Goal: Register for event/course

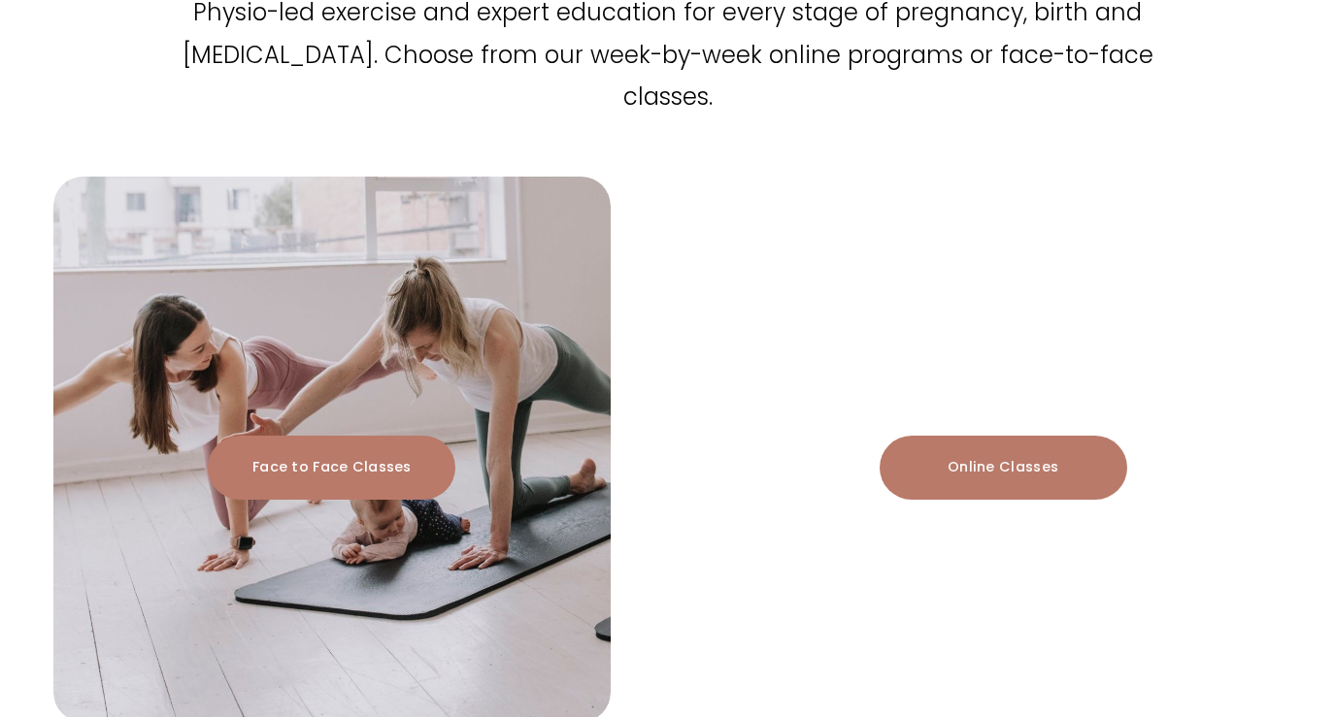
scroll to position [2090, 0]
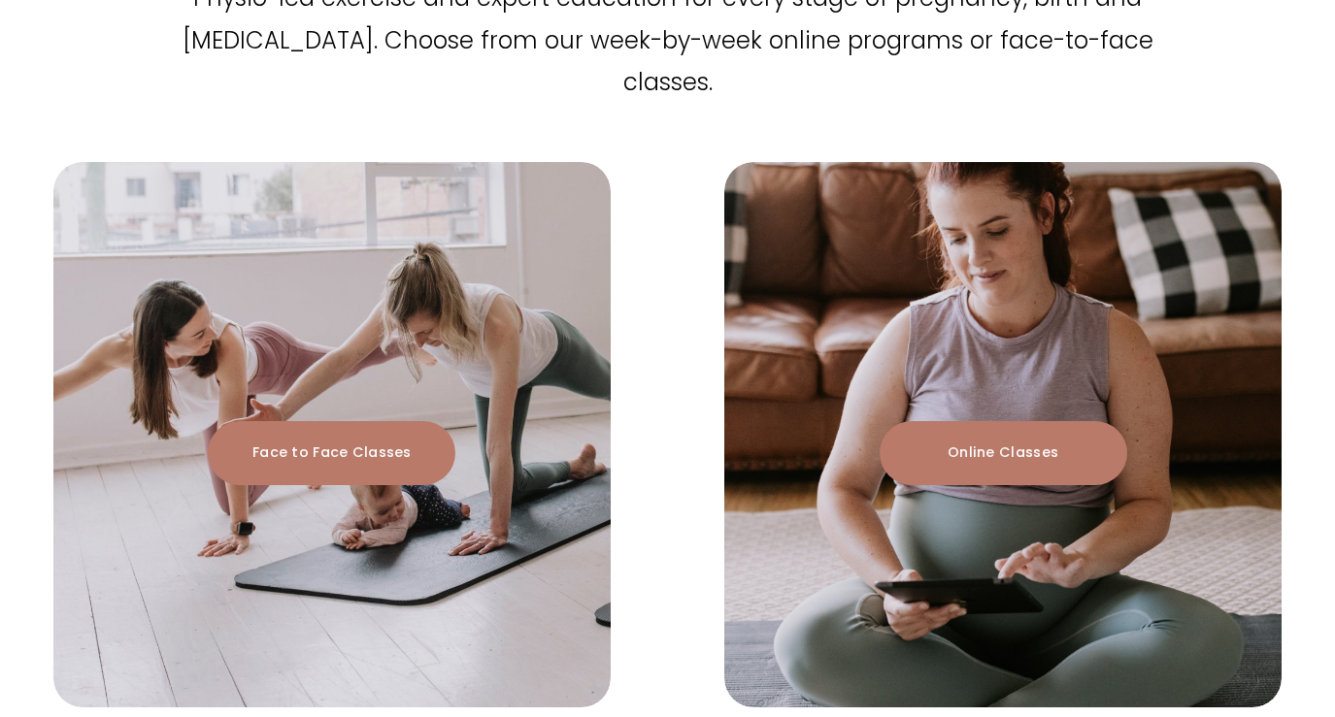
click at [394, 421] on link "Face to Face Classes" at bounding box center [332, 452] width 248 height 63
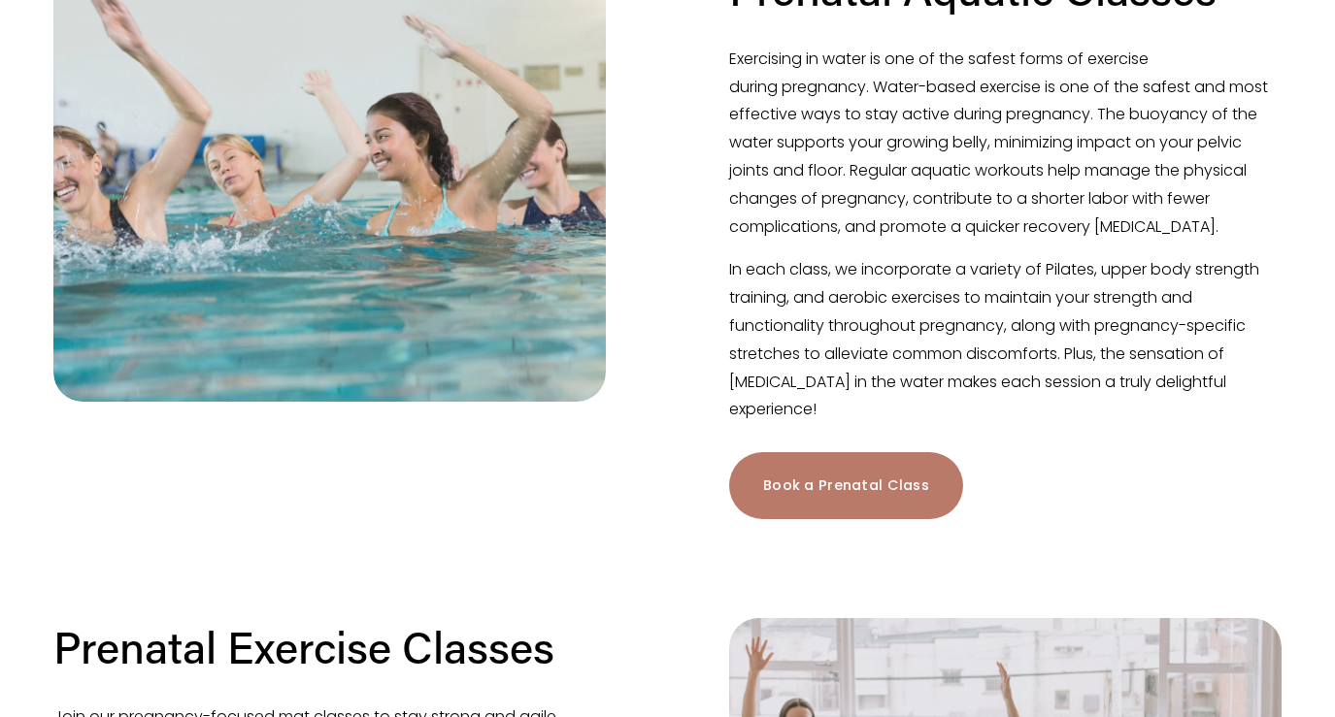
scroll to position [542, 0]
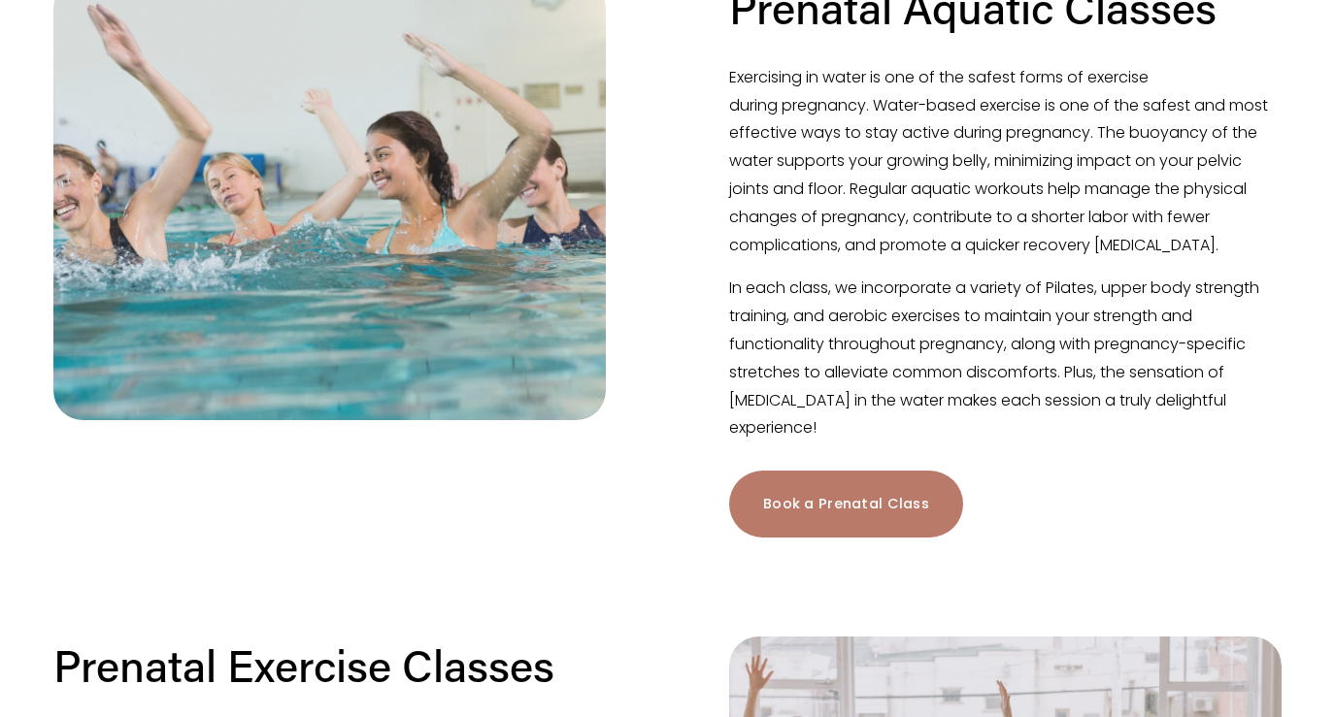
click at [869, 506] on link "Book a Prenatal Class" at bounding box center [846, 504] width 234 height 67
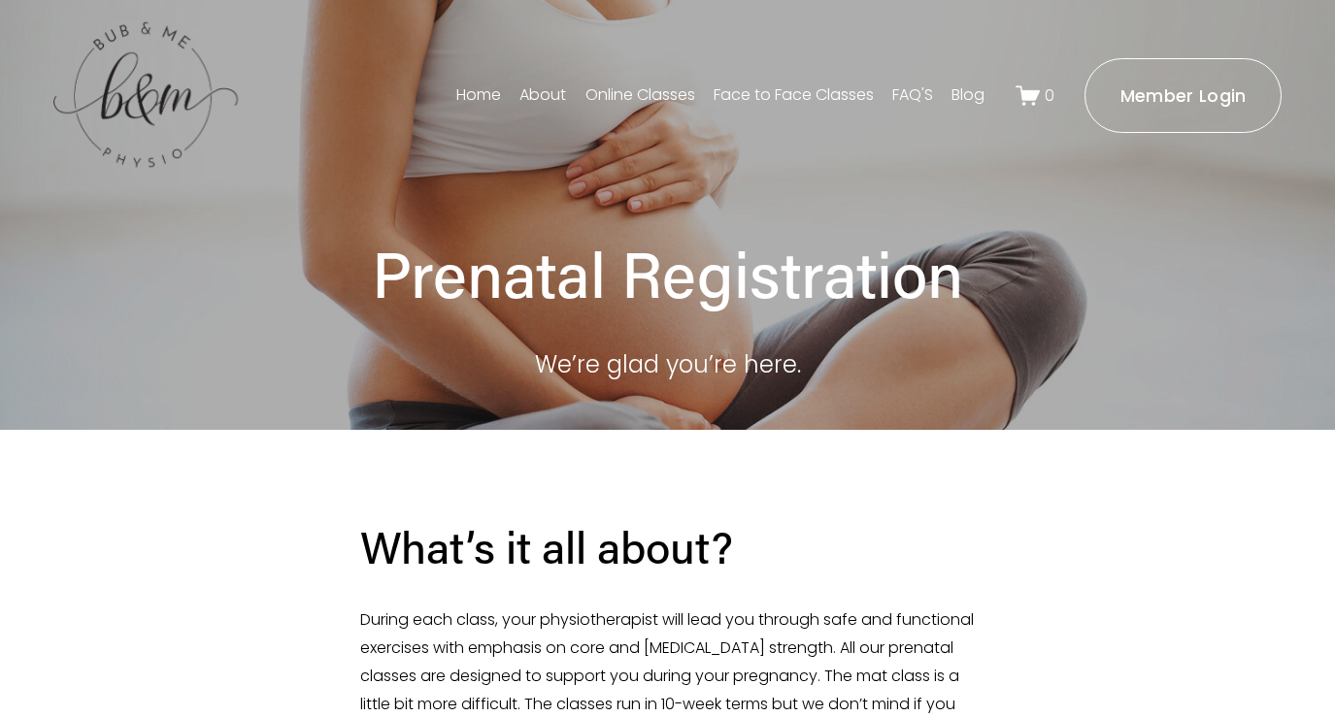
click at [908, 87] on link "FAQ'S" at bounding box center [912, 95] width 41 height 31
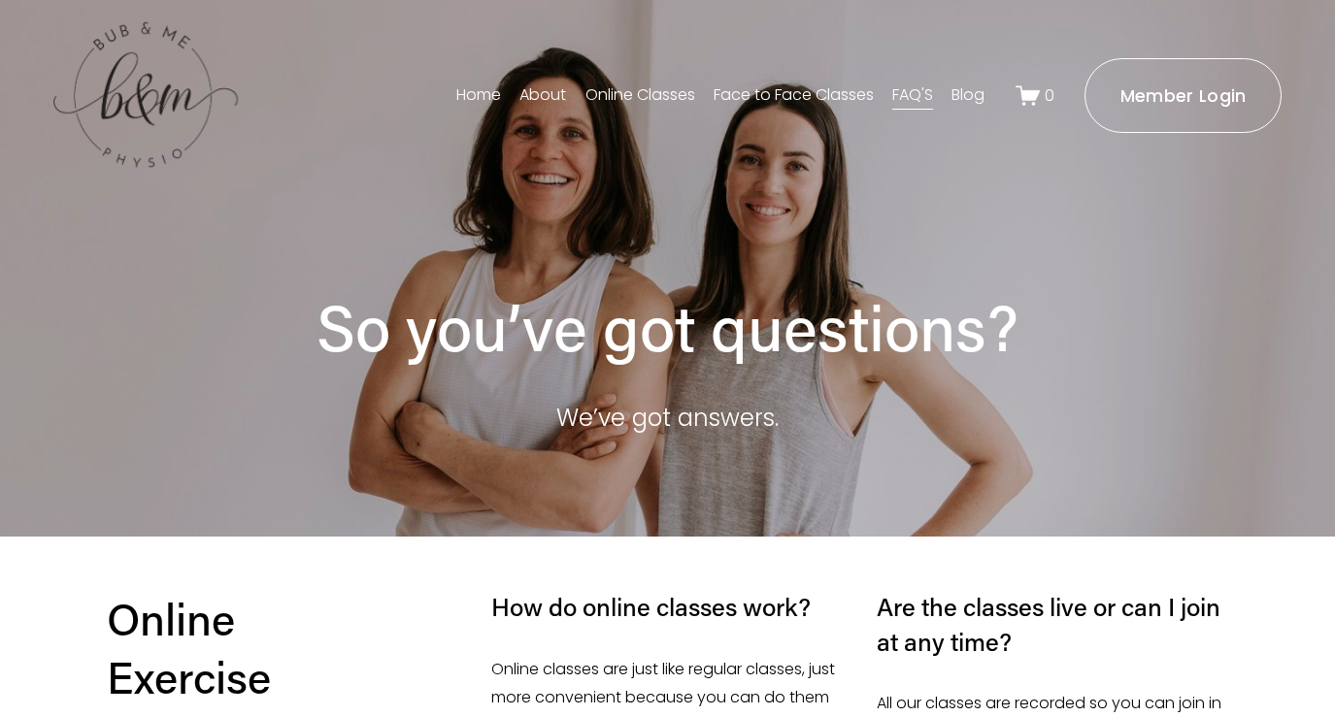
click at [739, 94] on link "Face to Face Classes" at bounding box center [793, 95] width 160 height 31
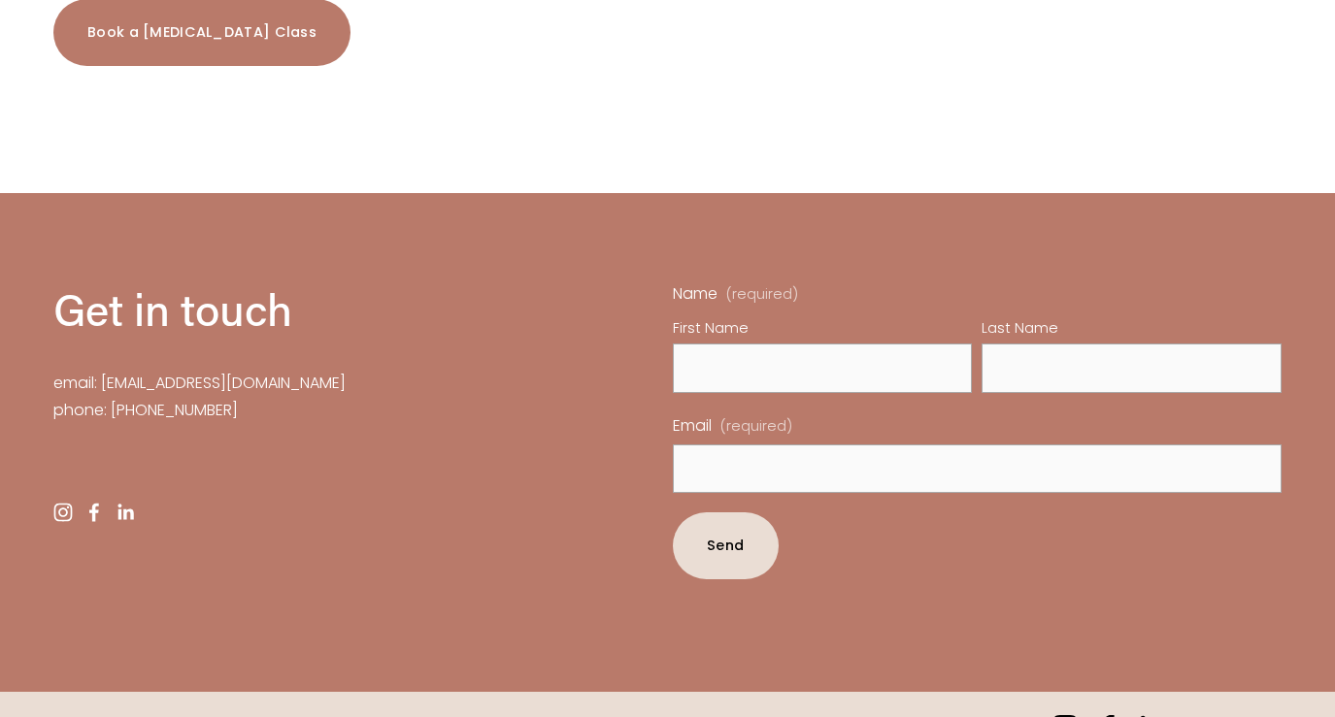
scroll to position [3097, 0]
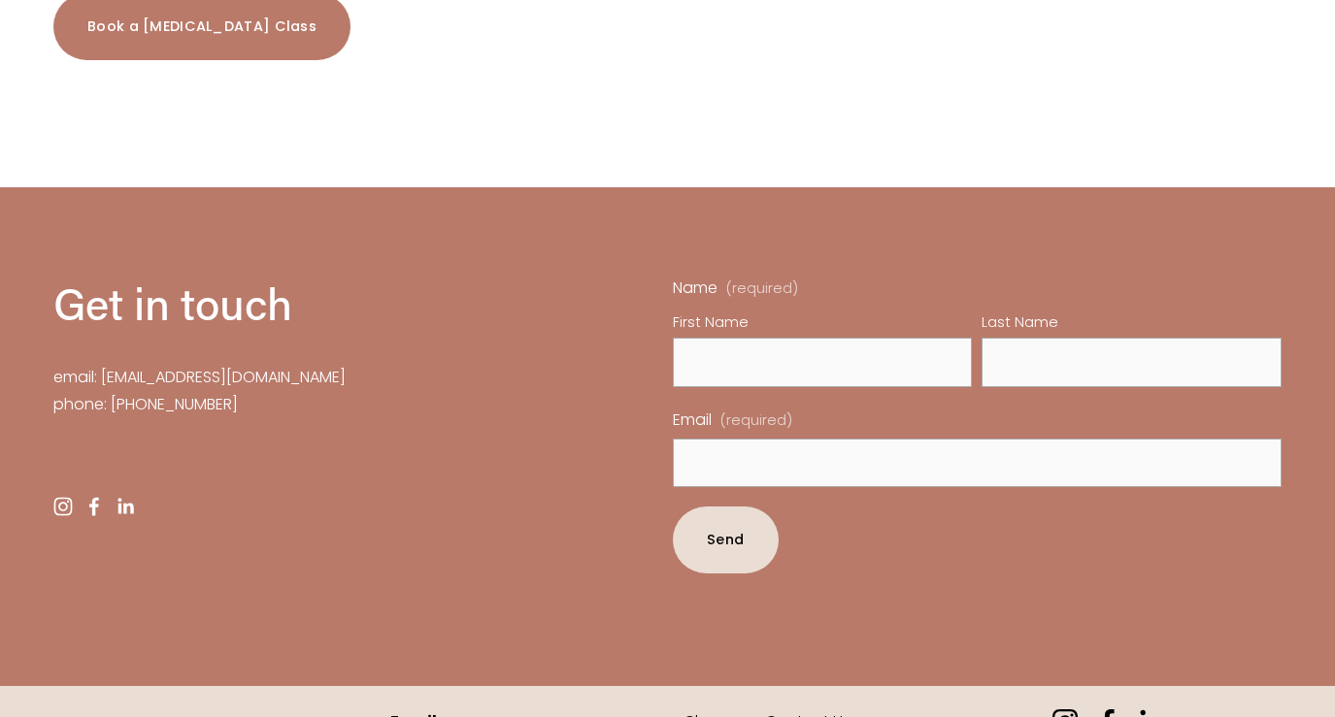
click at [699, 709] on link "Classes" at bounding box center [712, 723] width 58 height 28
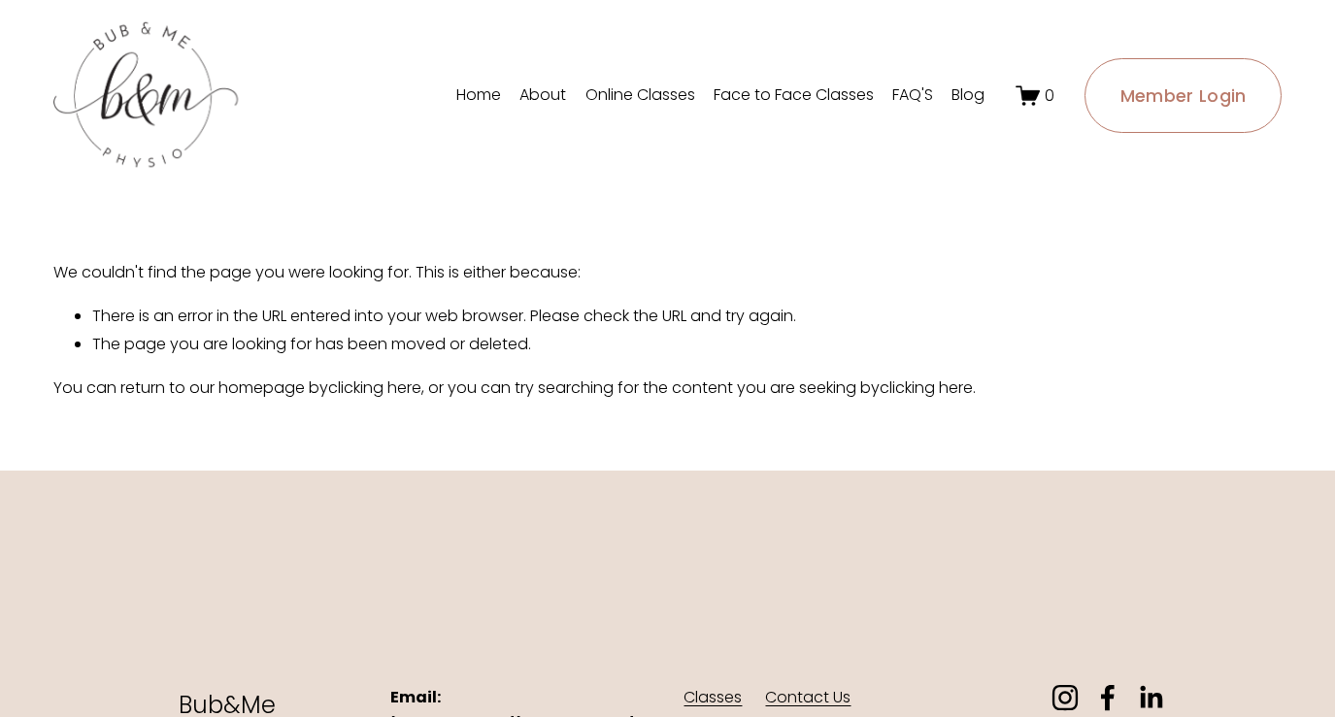
click at [757, 82] on link "Face to Face Classes" at bounding box center [793, 95] width 160 height 31
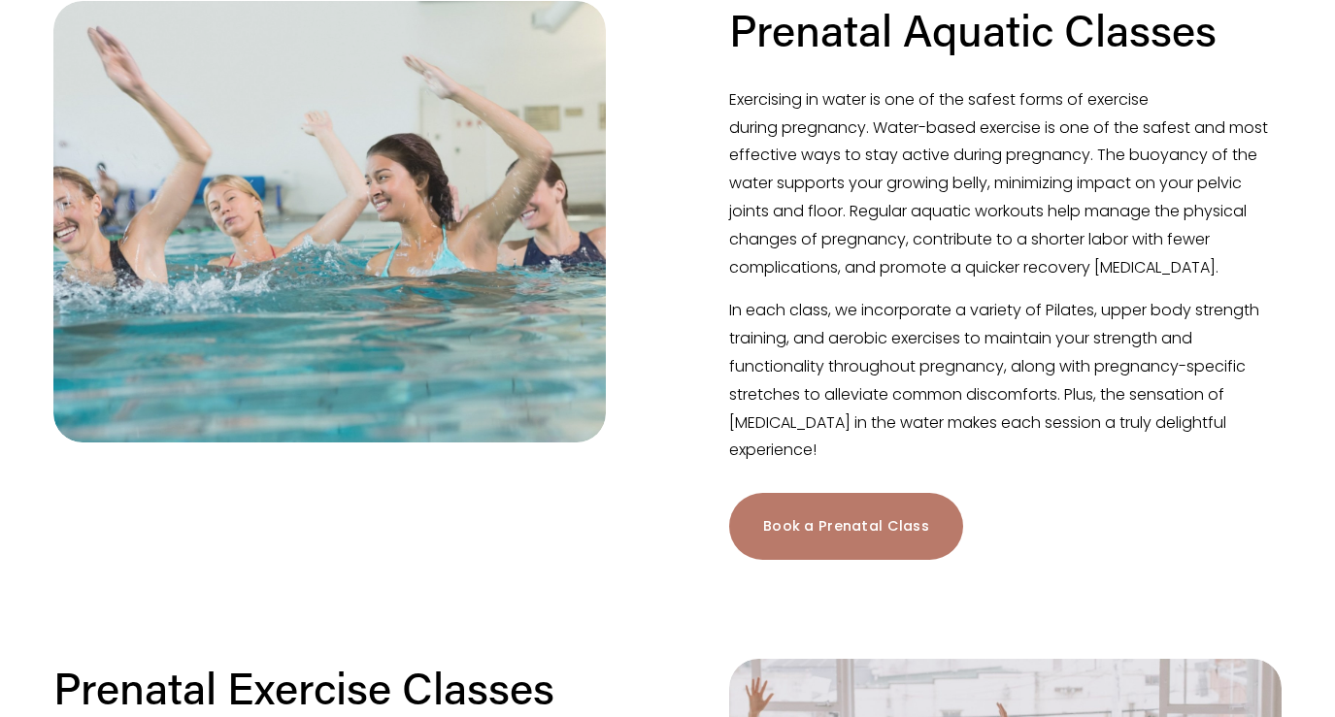
scroll to position [535, 0]
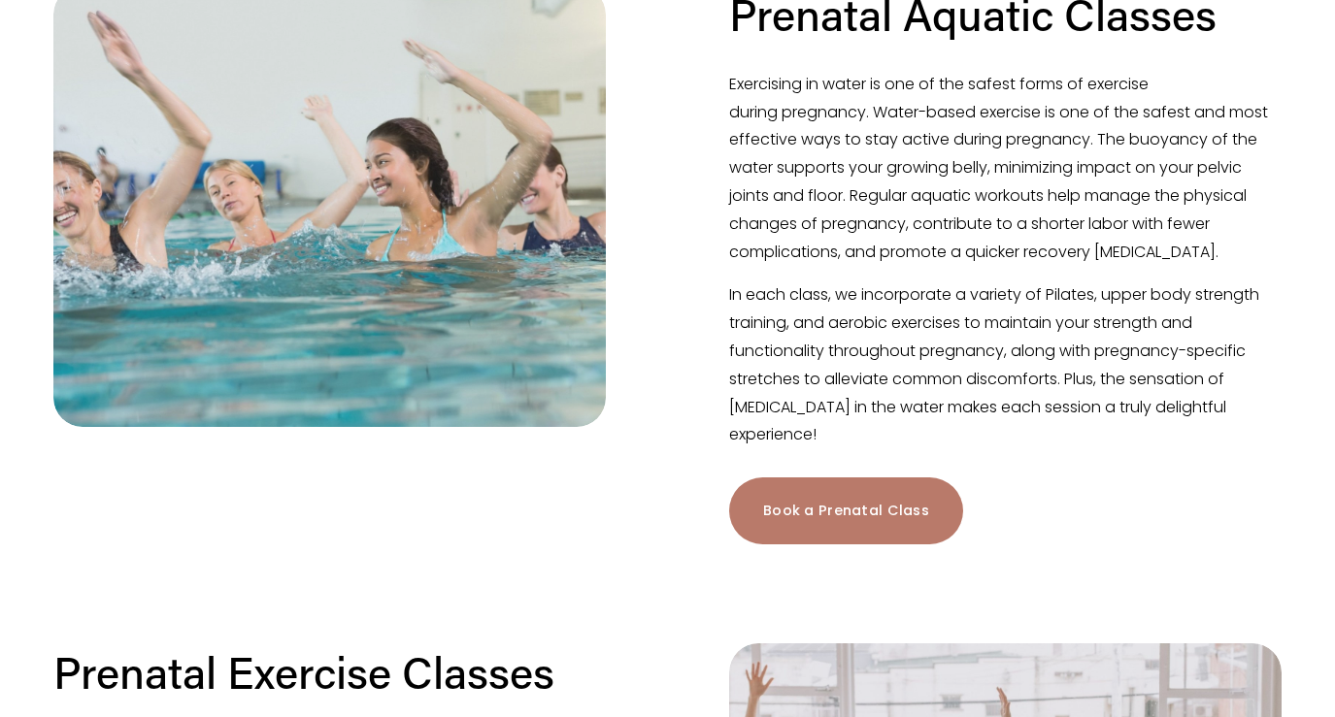
click at [791, 504] on link "Book a Prenatal Class" at bounding box center [846, 511] width 234 height 67
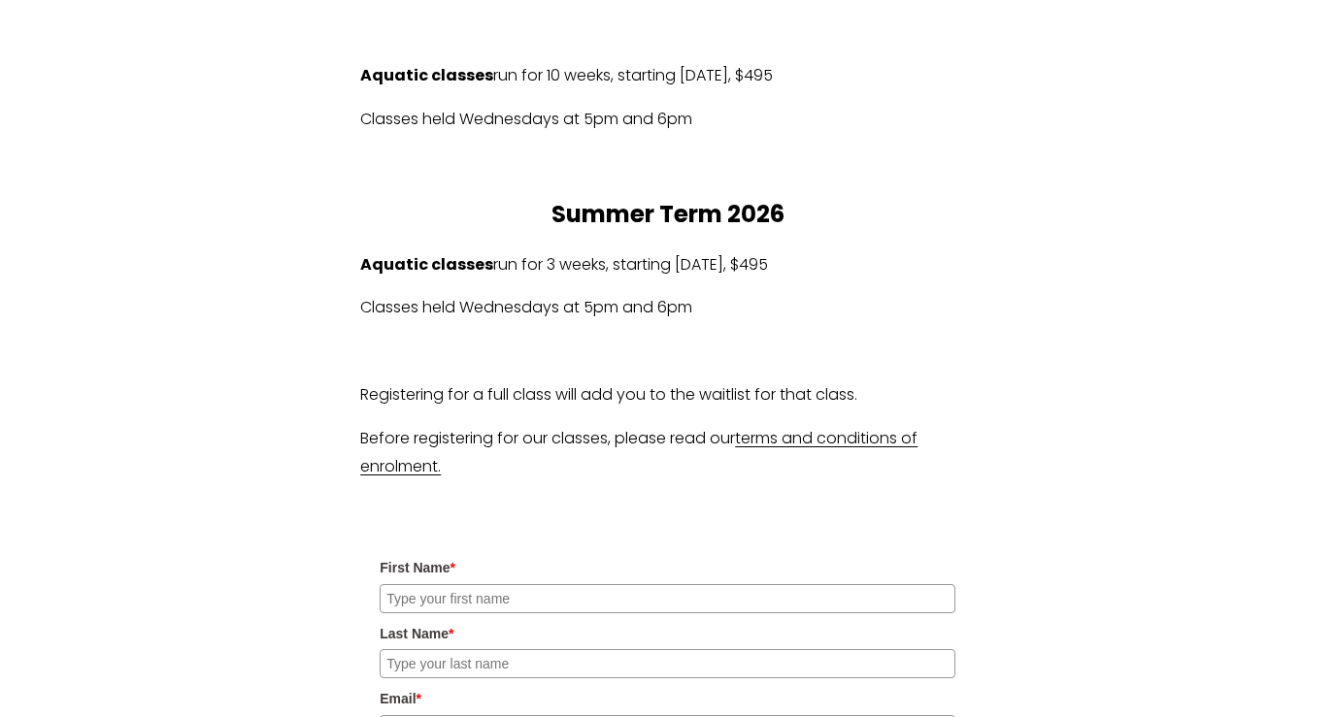
scroll to position [1524, 0]
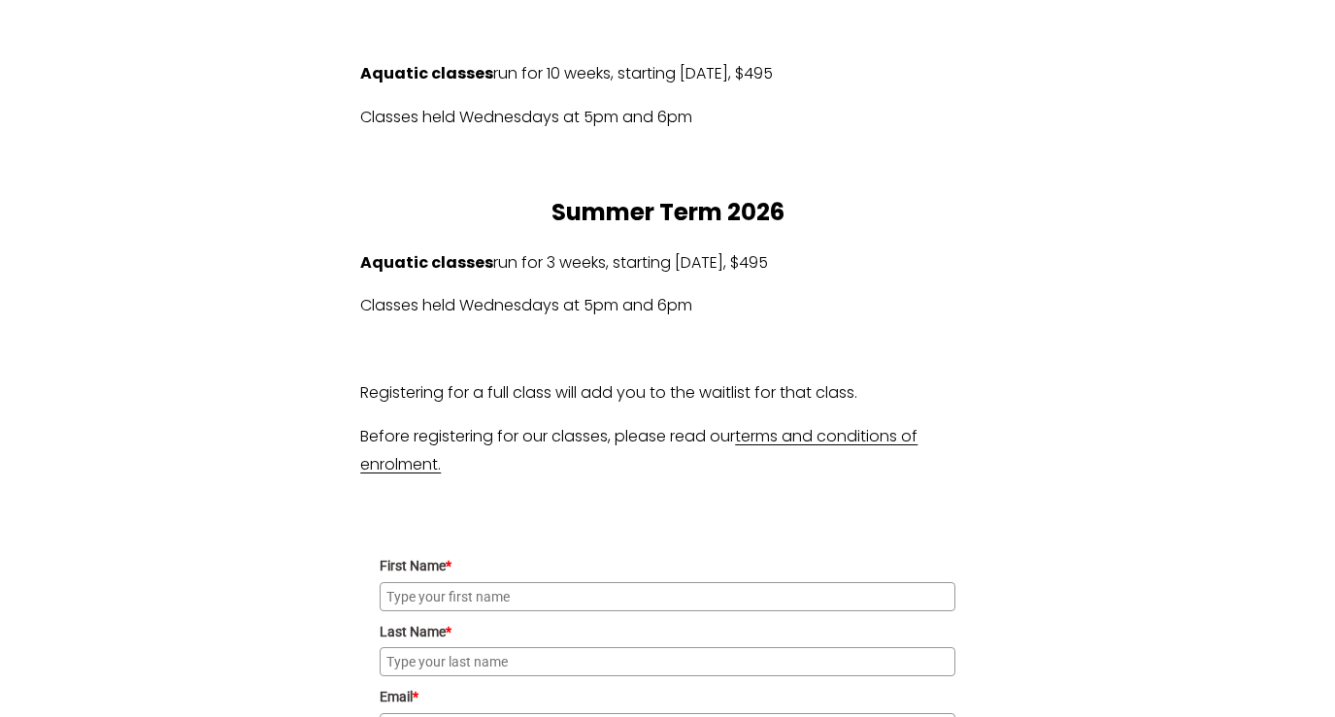
click at [842, 264] on p "Aquatic classes run for 3 weeks, starting [DATE], $495" at bounding box center [667, 263] width 614 height 28
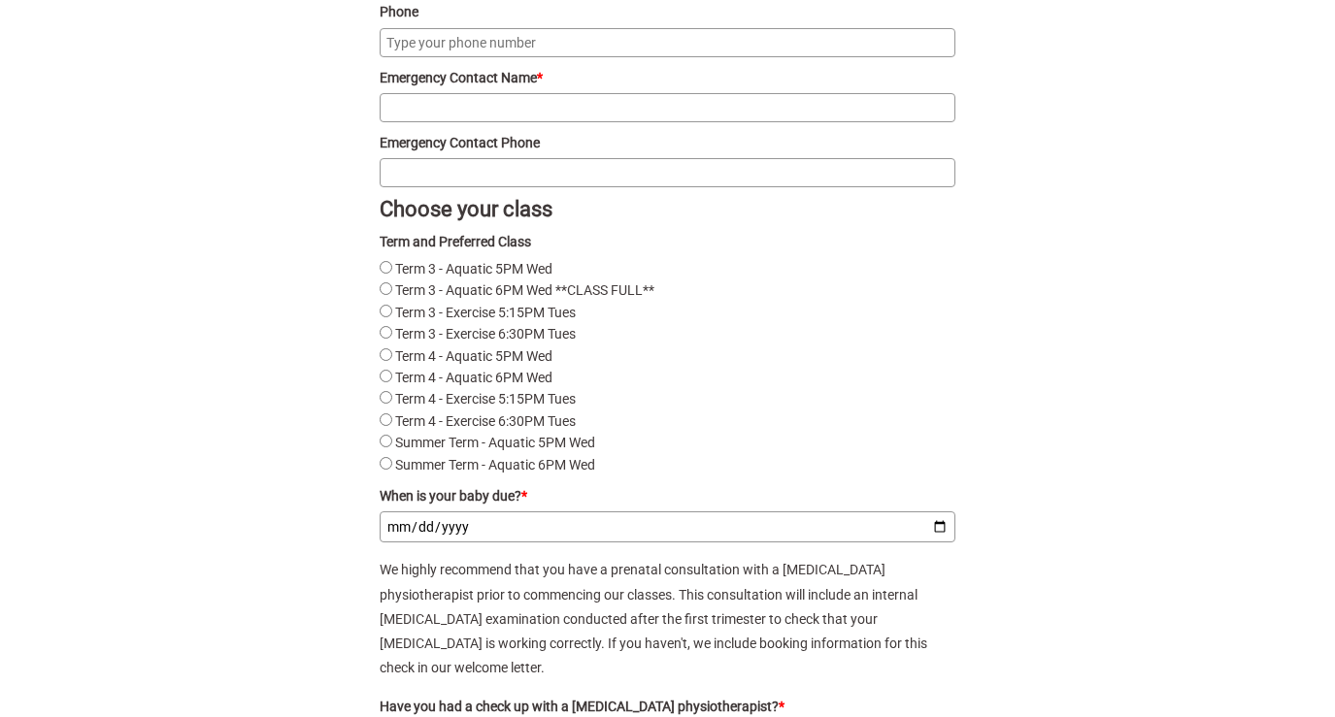
scroll to position [2538, 0]
click at [531, 377] on label "Term 4 - Aquatic 6PM Wed" at bounding box center [473, 376] width 157 height 16
click at [392, 377] on Wed"] "Term 4 - Aquatic 6PM Wed" at bounding box center [386, 374] width 13 height 13
radio Wed"] "true"
click at [249, 401] on div "What’s it all about? During each class, your physiotherapist will lead you thro…" at bounding box center [667, 115] width 1335 height 4446
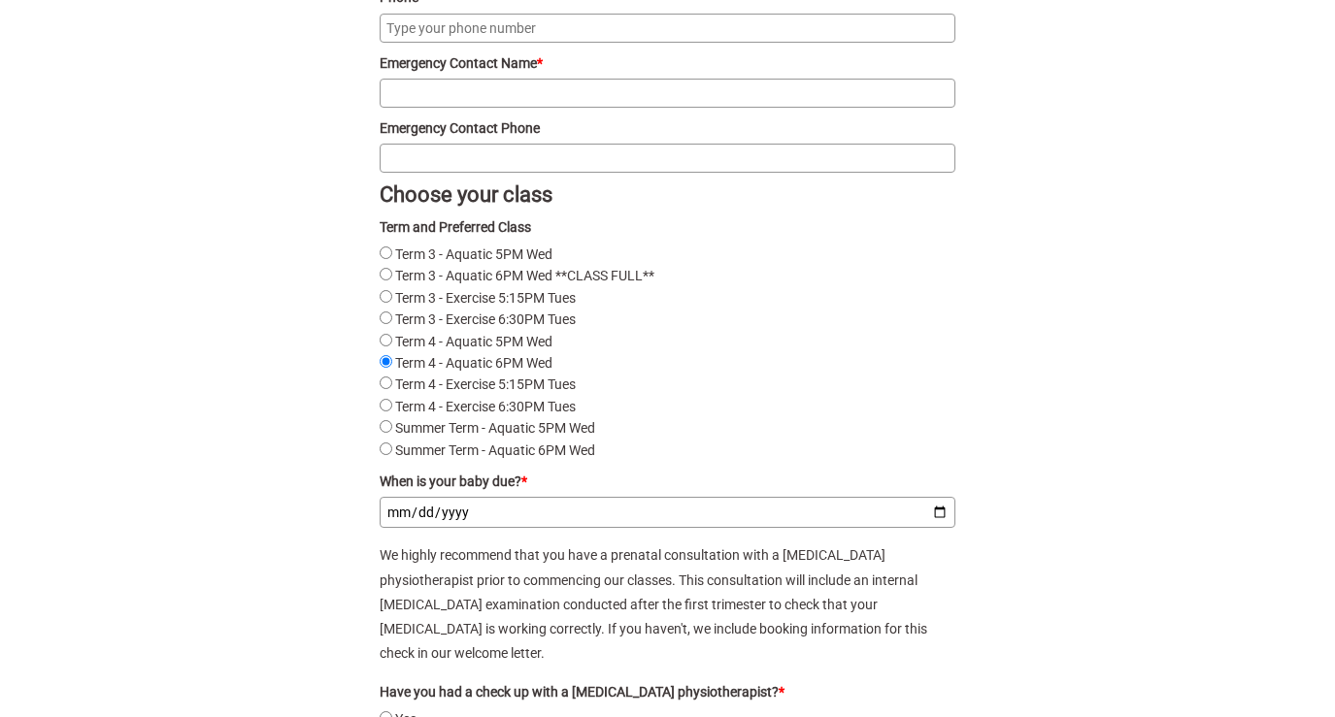
scroll to position [2558, 0]
